Goal: Task Accomplishment & Management: Manage account settings

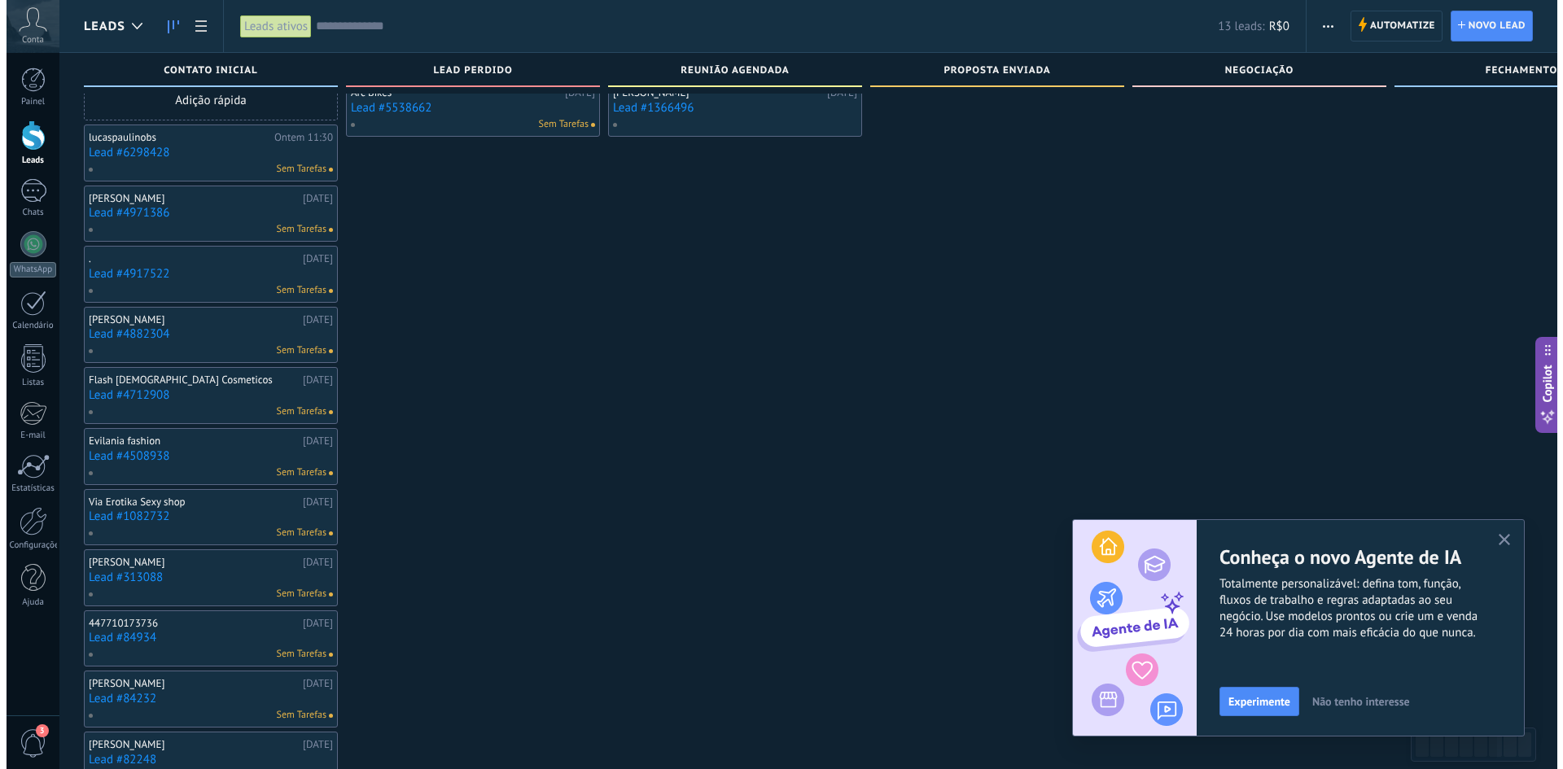
scroll to position [88, 0]
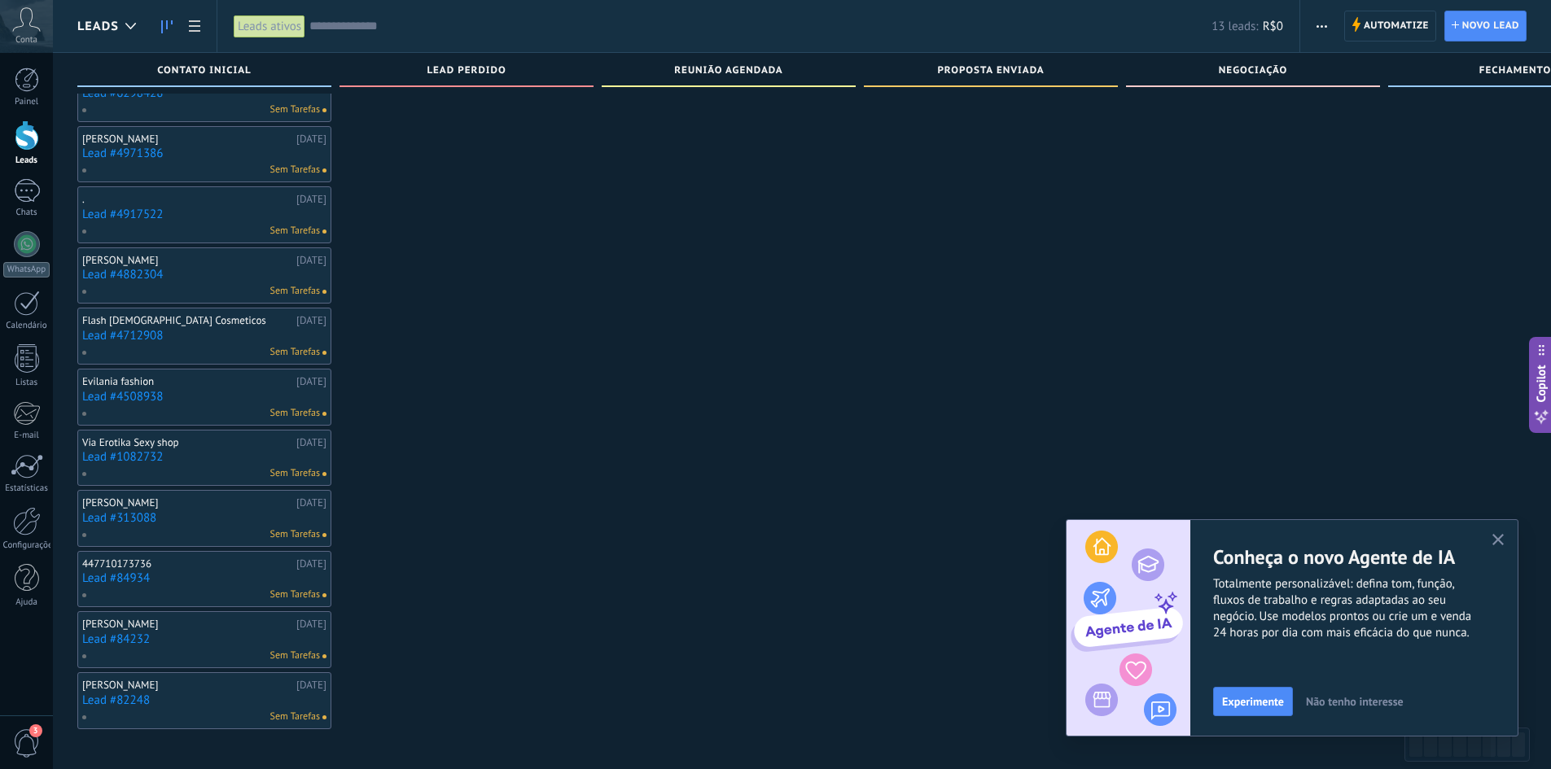
click at [143, 151] on link "Lead #4971386" at bounding box center [204, 154] width 244 height 14
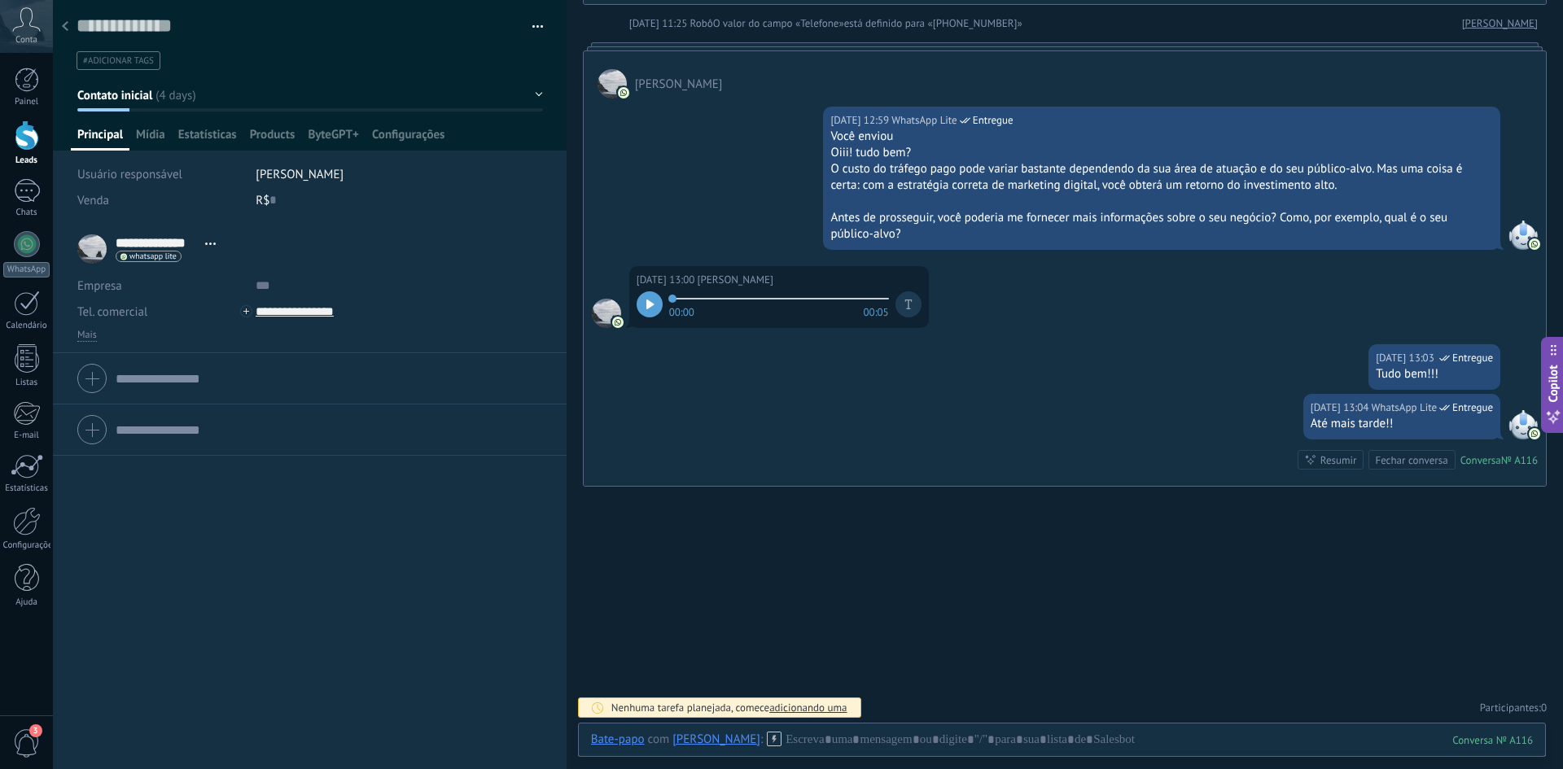
scroll to position [287, 0]
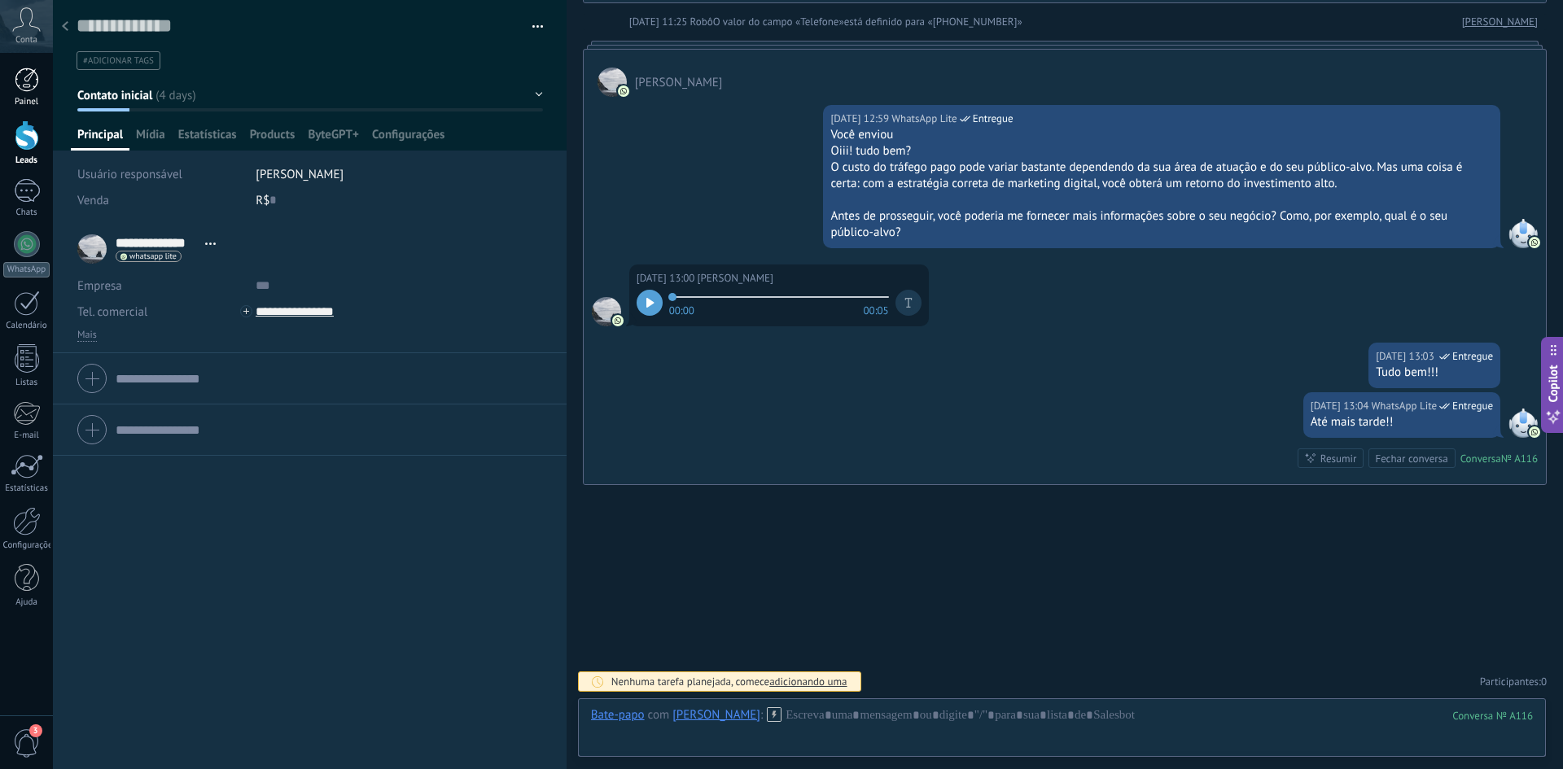
click at [36, 72] on div at bounding box center [27, 80] width 24 height 24
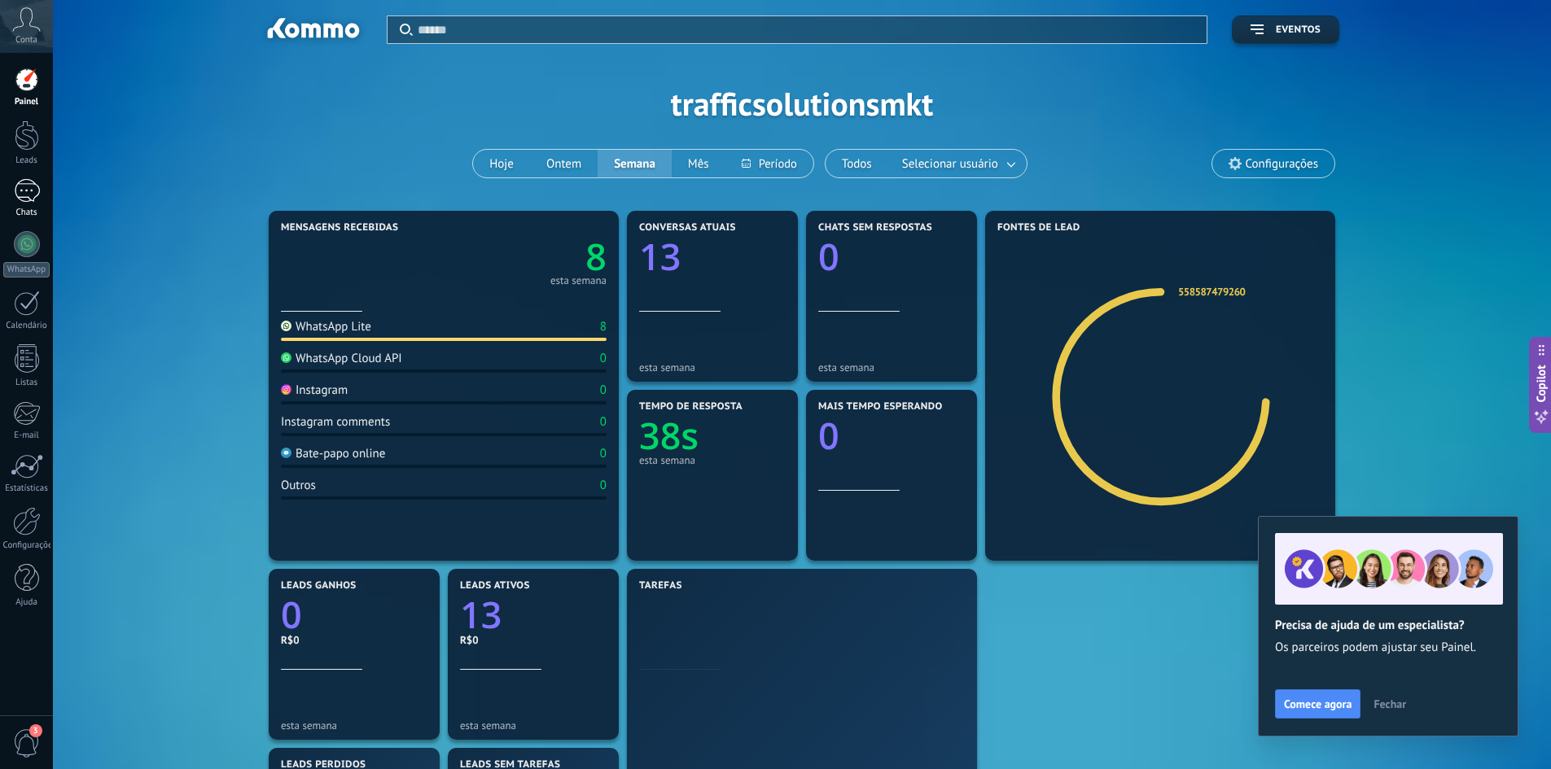
click at [11, 181] on link "Chats" at bounding box center [26, 198] width 53 height 39
